Goal: Navigation & Orientation: Find specific page/section

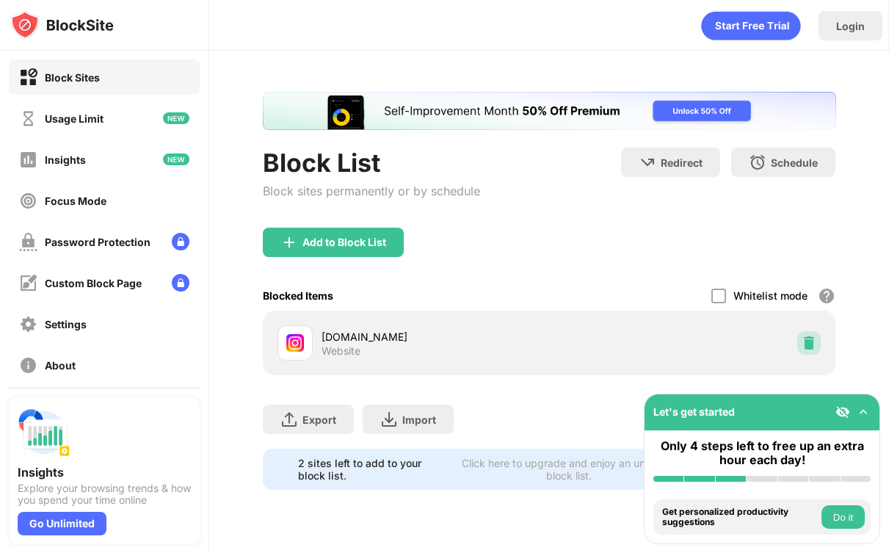
click at [813, 343] on img at bounding box center [809, 343] width 15 height 15
